Goal: Task Accomplishment & Management: Complete application form

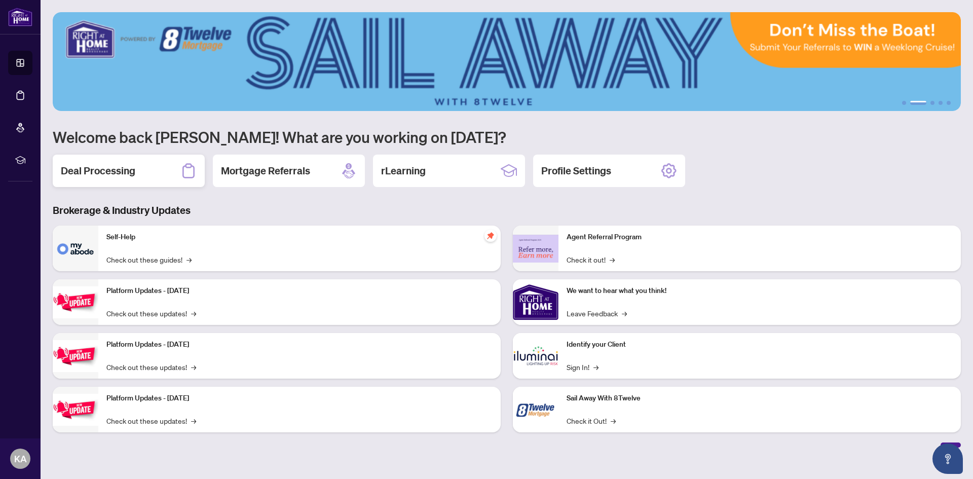
click at [164, 164] on div "Deal Processing" at bounding box center [129, 171] width 152 height 32
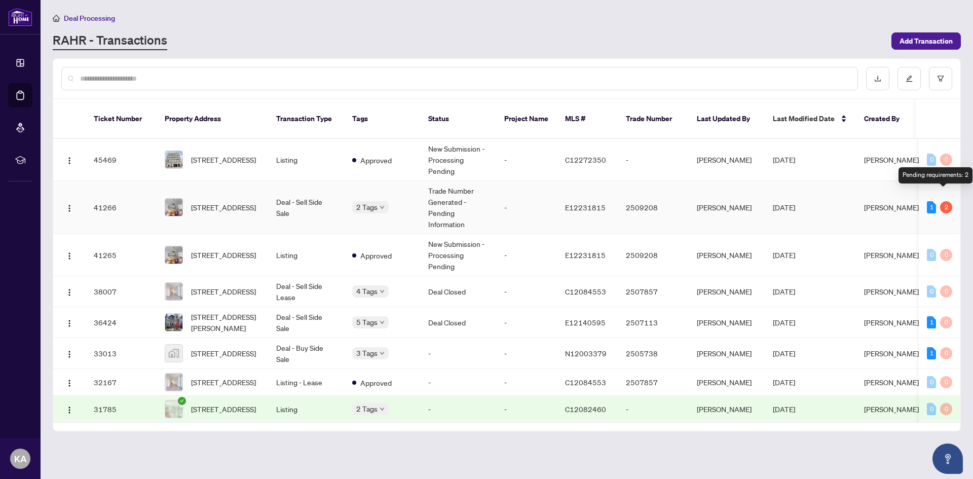
click at [943, 201] on div "2" at bounding box center [946, 207] width 12 height 12
click at [208, 202] on span "[STREET_ADDRESS]" at bounding box center [223, 207] width 65 height 11
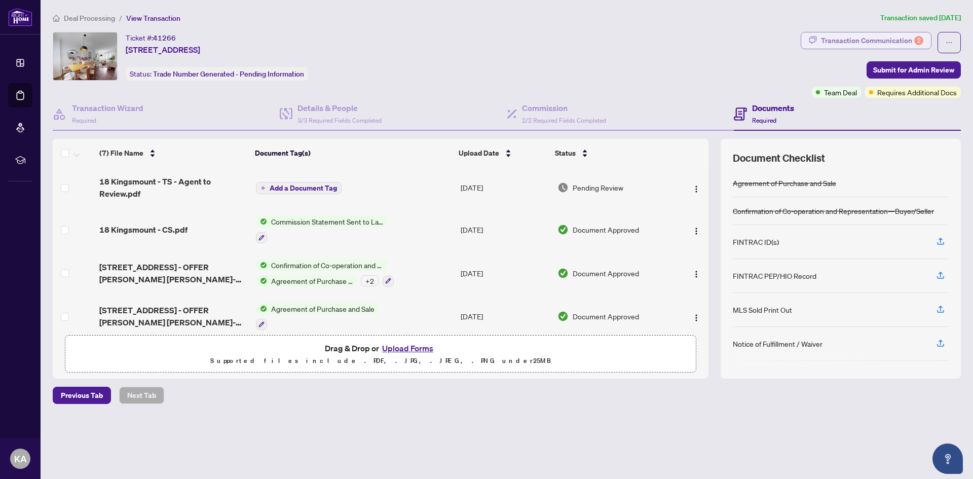
click at [849, 44] on div "Transaction Communication 2" at bounding box center [872, 40] width 102 height 16
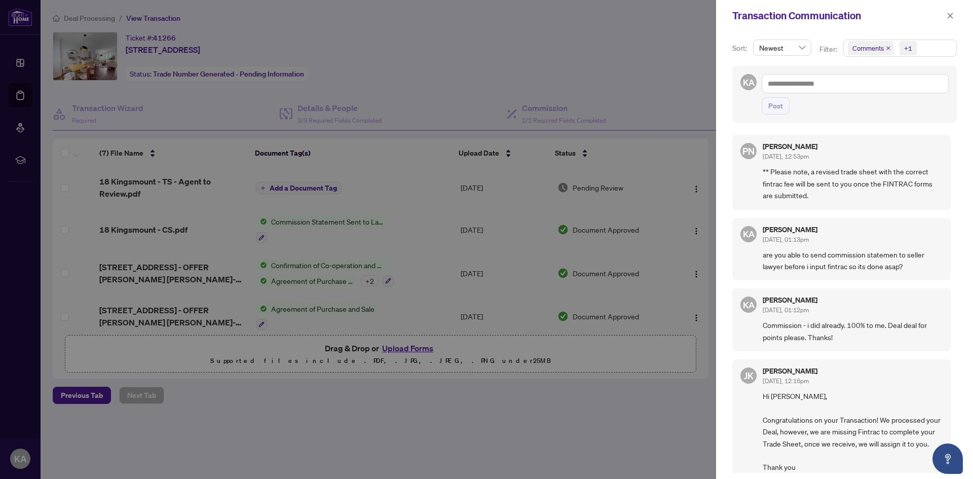
click at [565, 63] on div at bounding box center [486, 239] width 973 height 479
click at [420, 50] on div at bounding box center [486, 239] width 973 height 479
click at [952, 14] on icon "close" at bounding box center [950, 16] width 6 height 6
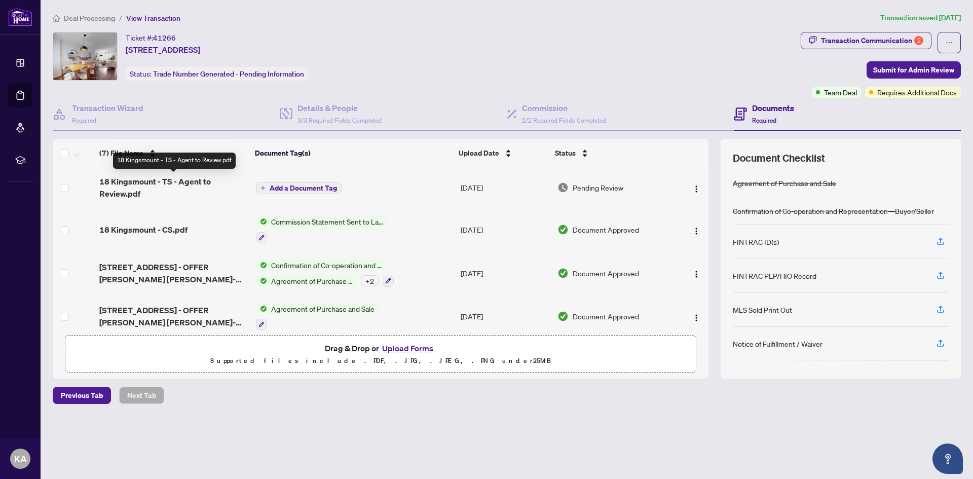
click at [137, 183] on span "18 Kingsmount - TS - Agent to Review.pdf" at bounding box center [173, 187] width 148 height 24
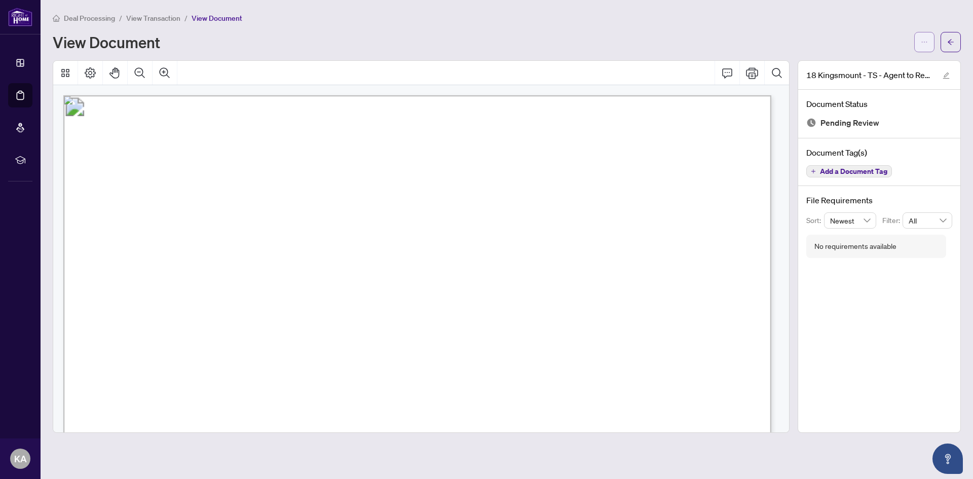
click at [927, 41] on icon "ellipsis" at bounding box center [923, 42] width 7 height 7
click at [631, 39] on div "View Document" at bounding box center [480, 42] width 855 height 16
click at [757, 73] on icon "Print" at bounding box center [752, 73] width 12 height 12
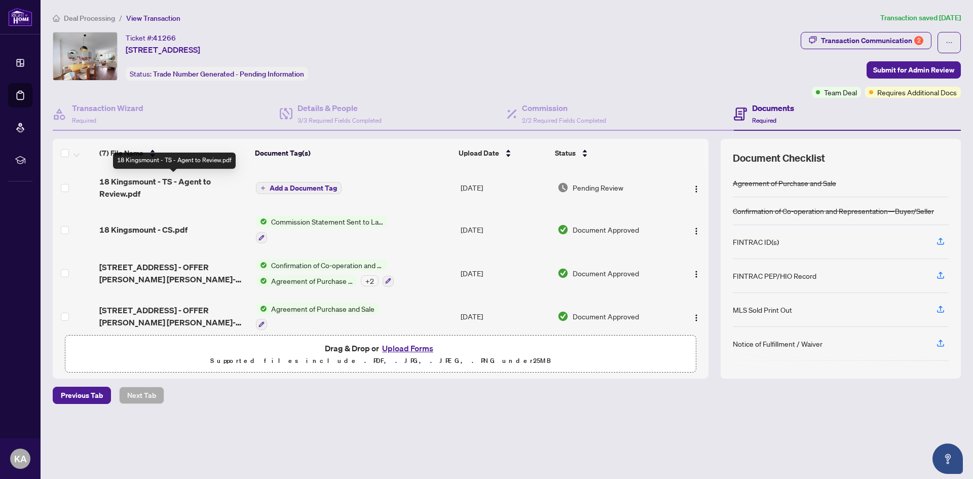
click at [169, 182] on span "18 Kingsmount - TS - Agent to Review.pdf" at bounding box center [173, 187] width 148 height 24
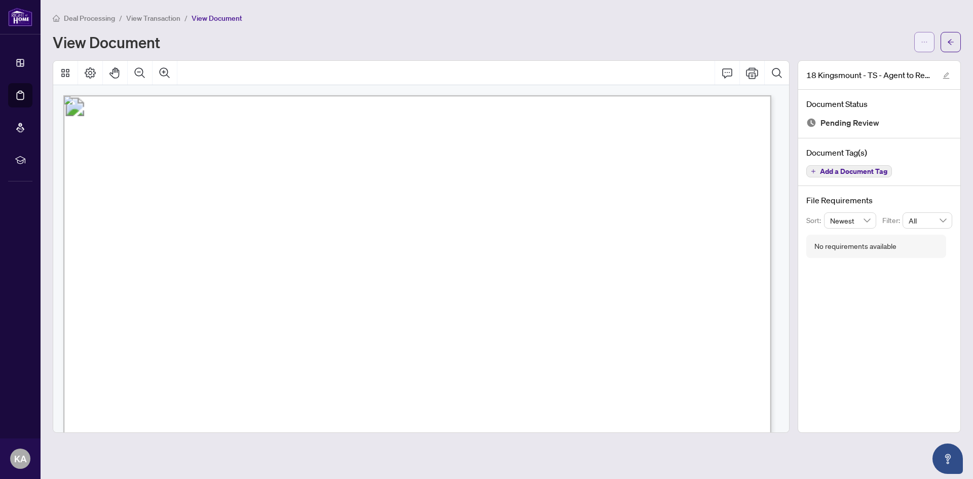
click at [917, 43] on button "button" at bounding box center [924, 42] width 20 height 20
click at [905, 64] on span "Download" at bounding box center [887, 63] width 77 height 11
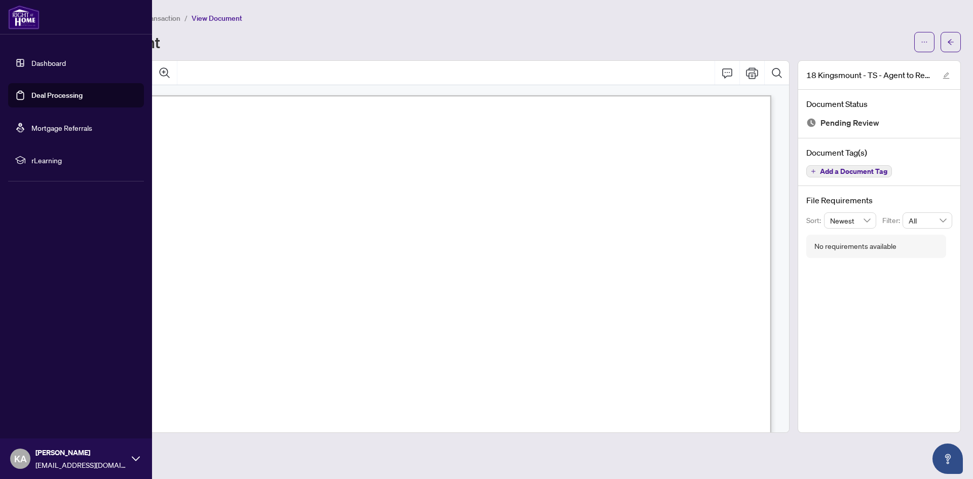
click at [47, 58] on link "Dashboard" at bounding box center [48, 62] width 34 height 9
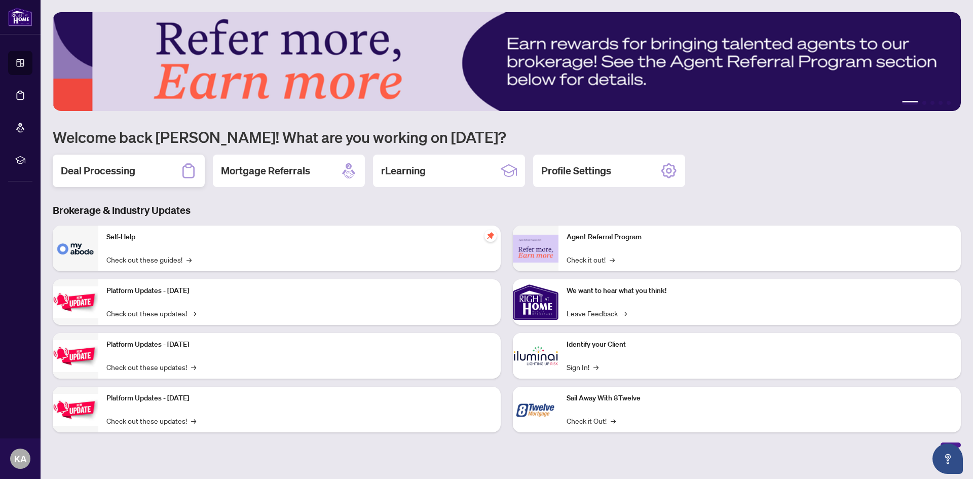
click at [132, 177] on h2 "Deal Processing" at bounding box center [98, 171] width 74 height 14
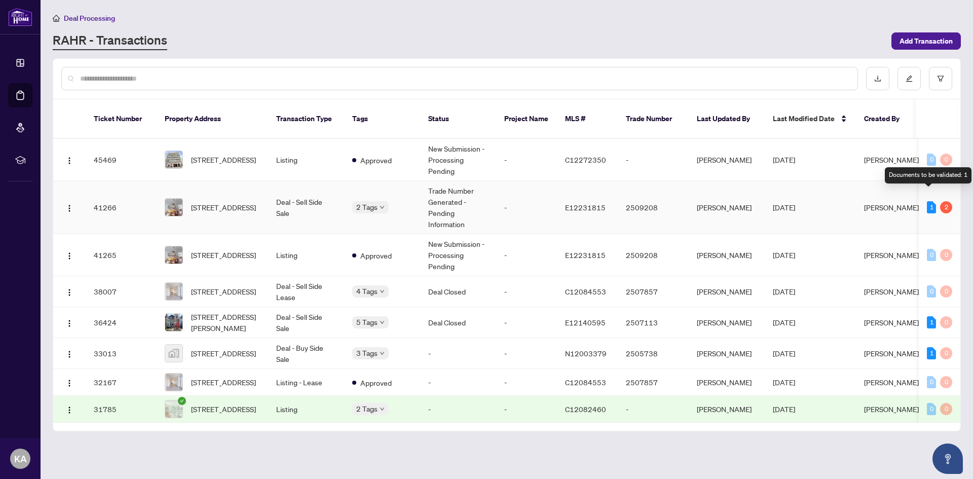
click at [931, 201] on div "1" at bounding box center [931, 207] width 9 height 12
click at [947, 201] on div "2" at bounding box center [946, 207] width 12 height 12
click at [216, 202] on span "[STREET_ADDRESS]" at bounding box center [223, 207] width 65 height 11
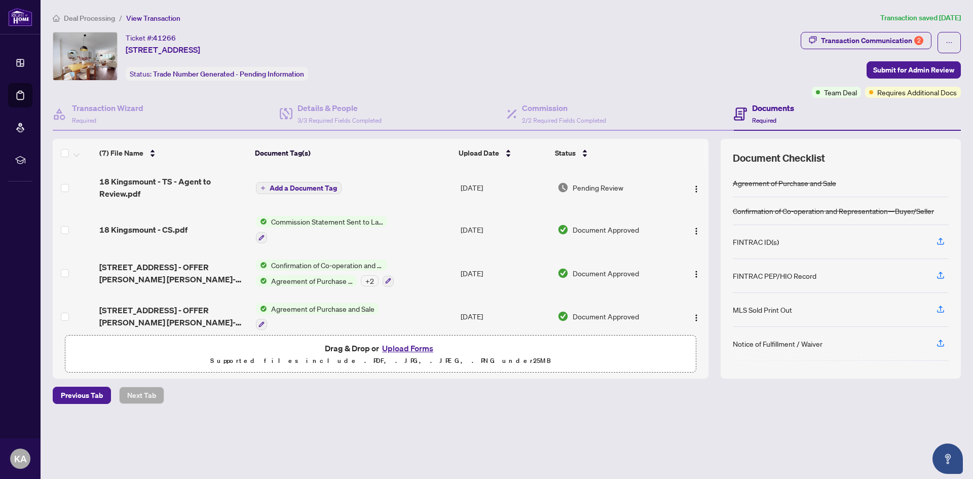
click at [305, 188] on span "Add a Document Tag" at bounding box center [303, 187] width 67 height 7
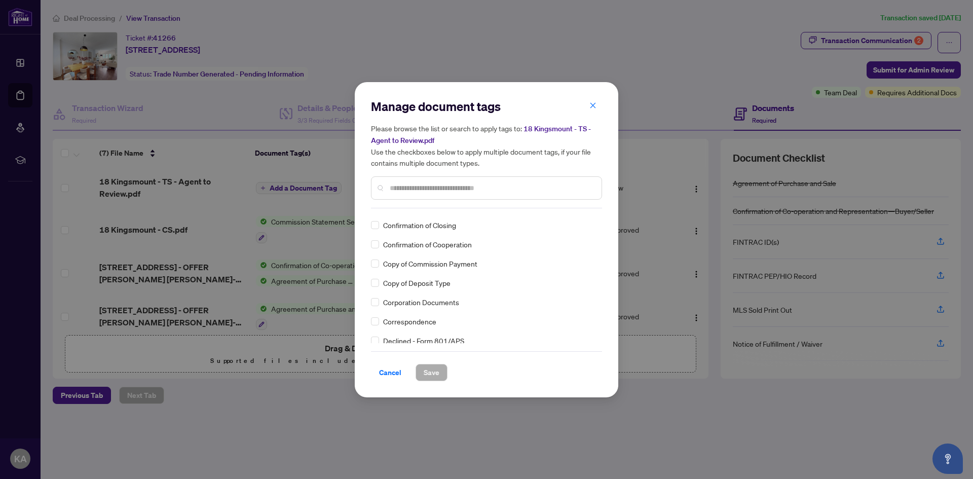
scroll to position [861, 0]
click at [596, 102] on button "button" at bounding box center [593, 105] width 20 height 17
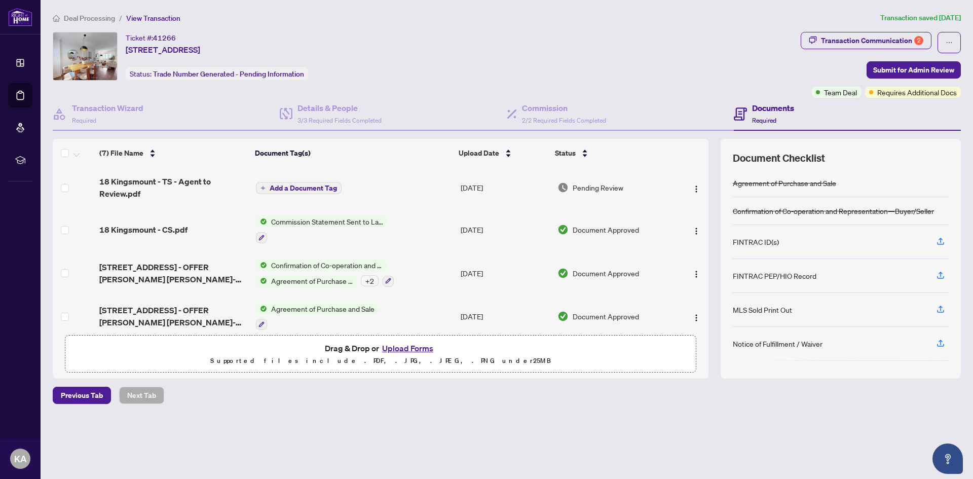
click at [768, 105] on h4 "Documents" at bounding box center [773, 108] width 42 height 12
click at [407, 350] on button "Upload Forms" at bounding box center [407, 347] width 57 height 13
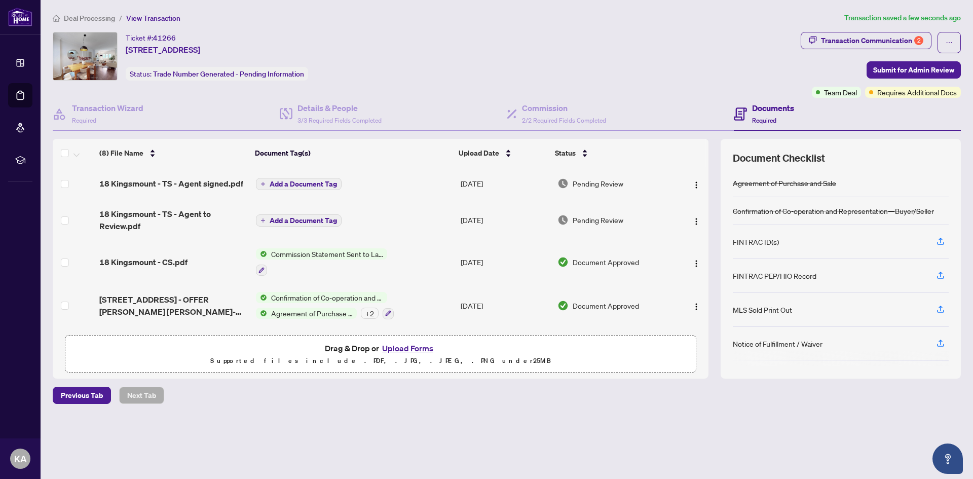
click at [291, 184] on span "Add a Document Tag" at bounding box center [303, 183] width 67 height 7
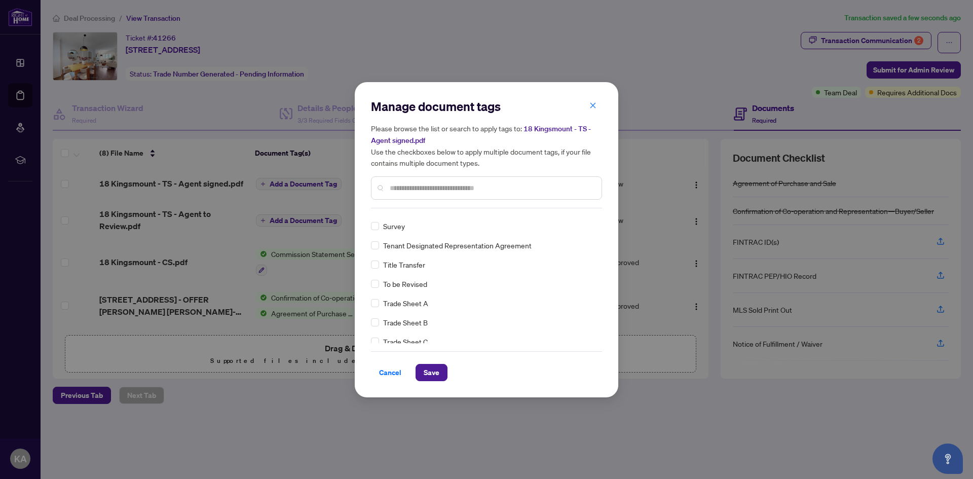
scroll to position [0, 0]
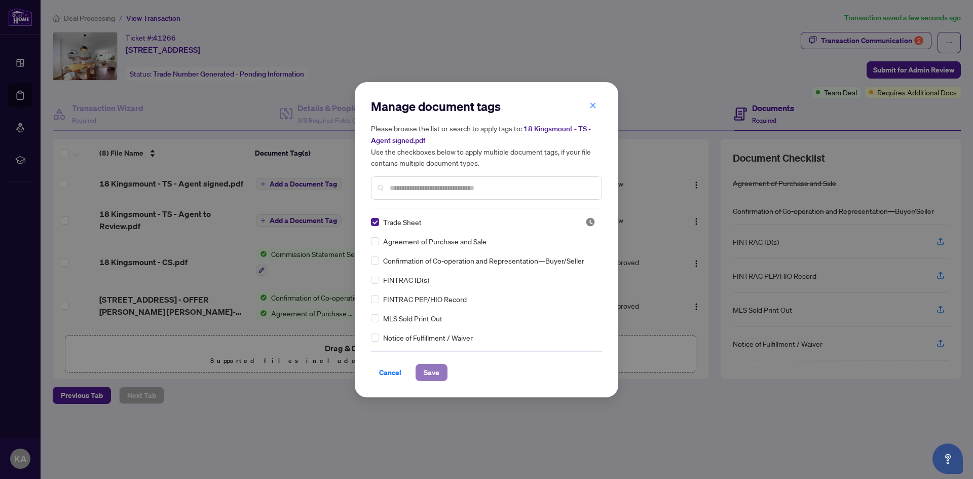
click at [435, 373] on span "Save" at bounding box center [432, 372] width 16 height 16
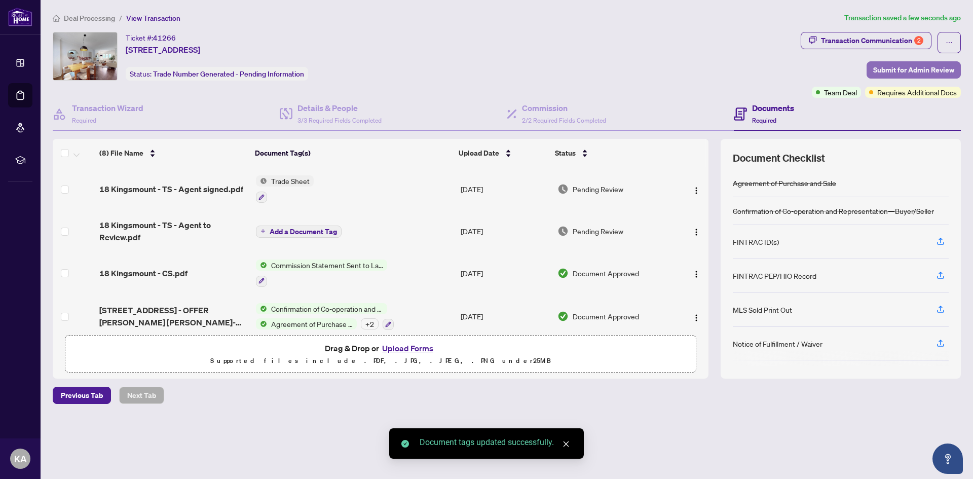
click at [902, 68] on span "Submit for Admin Review" at bounding box center [913, 70] width 81 height 16
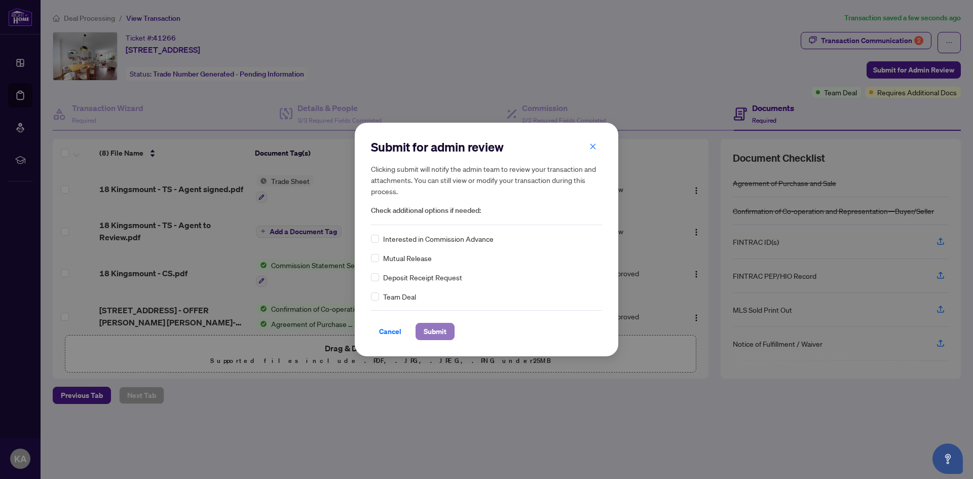
click at [439, 328] on span "Submit" at bounding box center [435, 331] width 23 height 16
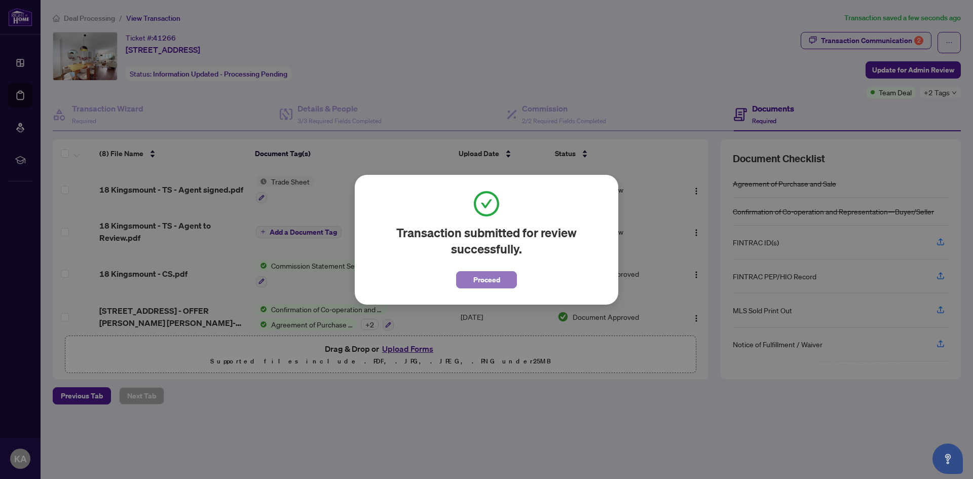
click at [485, 281] on span "Proceed" at bounding box center [486, 280] width 27 height 16
